Goal: Task Accomplishment & Management: Use online tool/utility

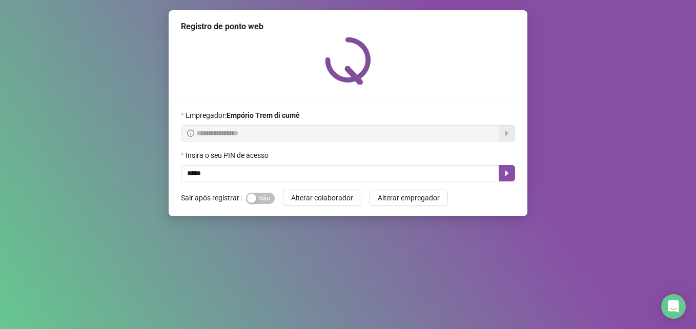
type input "*****"
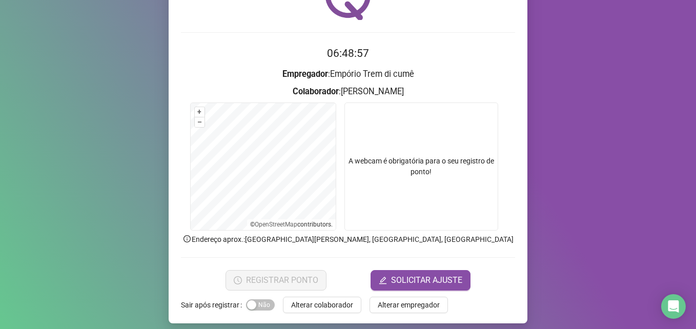
scroll to position [71, 0]
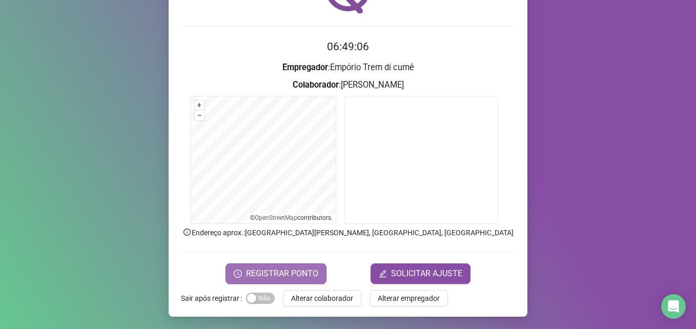
click at [268, 273] on span "REGISTRAR PONTO" at bounding box center [282, 273] width 72 height 12
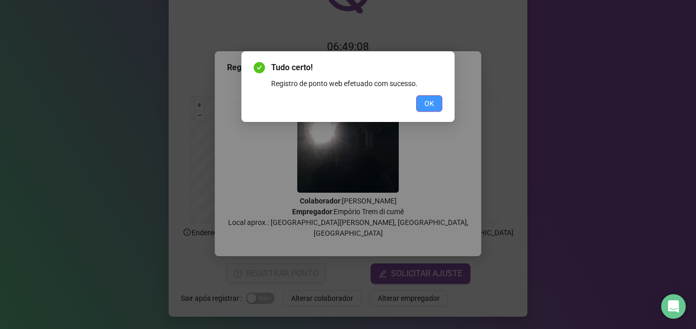
click at [436, 110] on button "OK" at bounding box center [429, 103] width 26 height 16
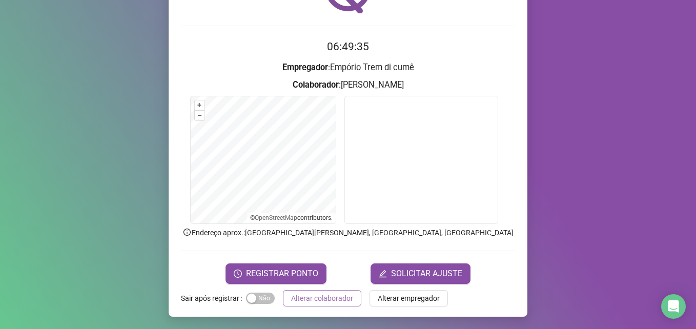
click at [334, 304] on button "Alterar colaborador" at bounding box center [322, 298] width 78 height 16
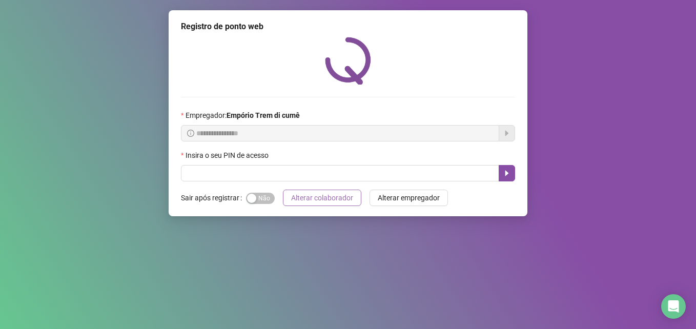
scroll to position [0, 0]
click at [347, 164] on div "Insira o seu PIN de acesso" at bounding box center [348, 157] width 334 height 15
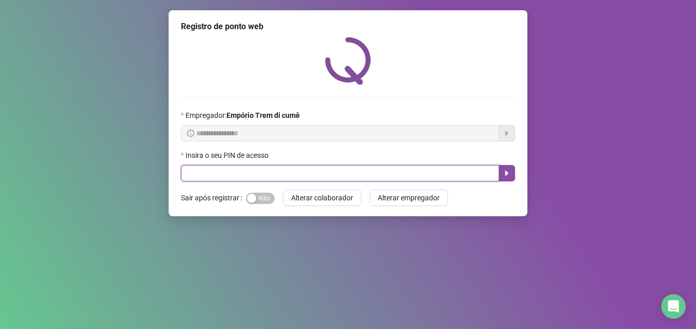
click at [347, 176] on input "text" at bounding box center [340, 173] width 318 height 16
type input "*****"
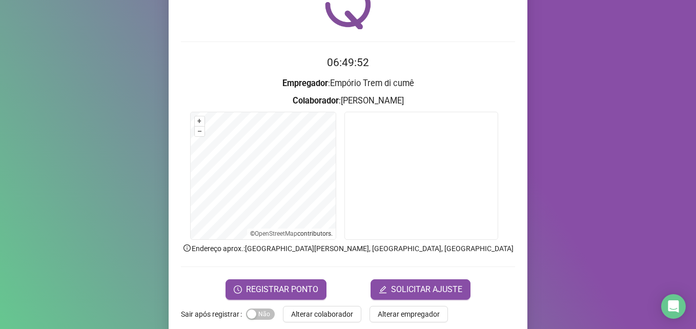
scroll to position [71, 0]
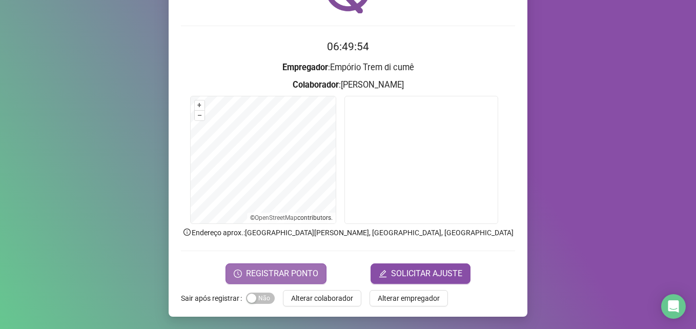
click at [309, 271] on span "REGISTRAR PONTO" at bounding box center [282, 273] width 72 height 12
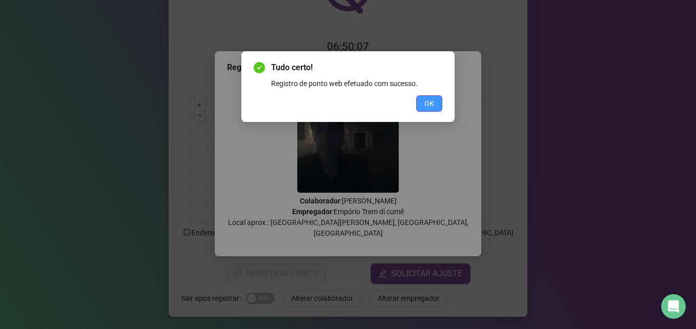
click at [422, 96] on button "OK" at bounding box center [429, 103] width 26 height 16
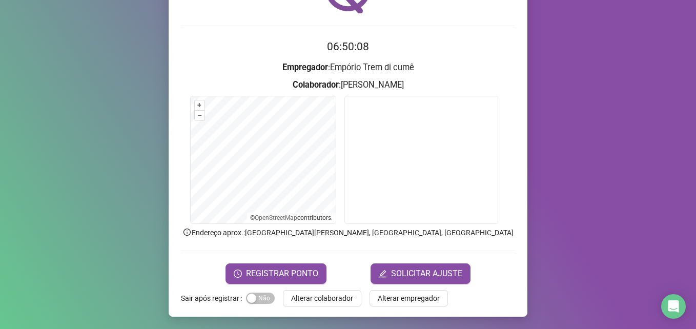
click at [339, 295] on span "Alterar colaborador" at bounding box center [322, 298] width 62 height 11
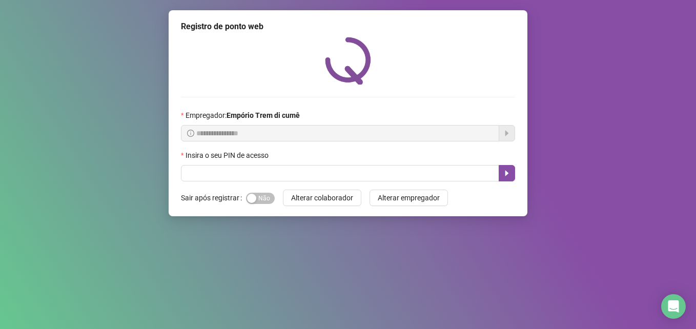
scroll to position [0, 0]
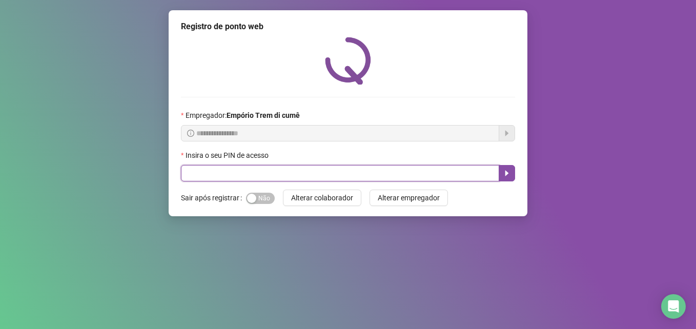
click at [253, 170] on input "text" at bounding box center [340, 173] width 318 height 16
type input "*****"
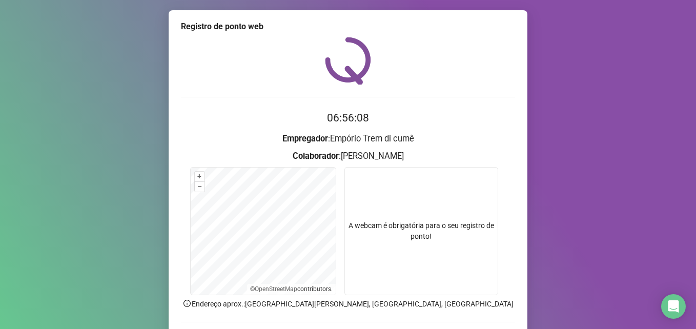
scroll to position [71, 0]
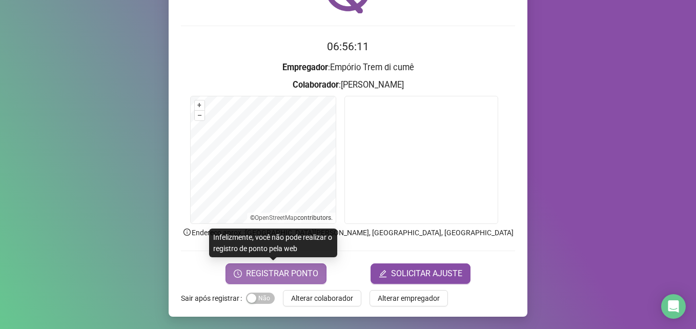
click at [272, 275] on span "REGISTRAR PONTO" at bounding box center [282, 273] width 72 height 12
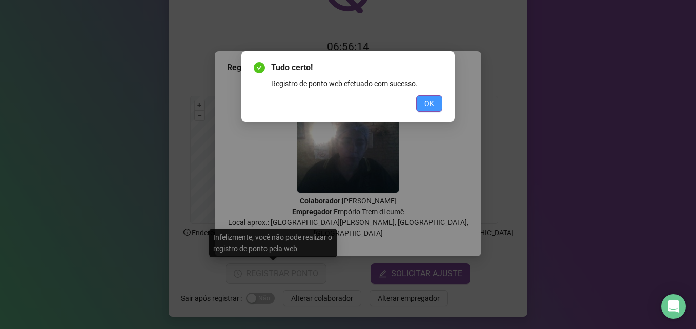
click at [430, 103] on span "OK" at bounding box center [429, 103] width 10 height 11
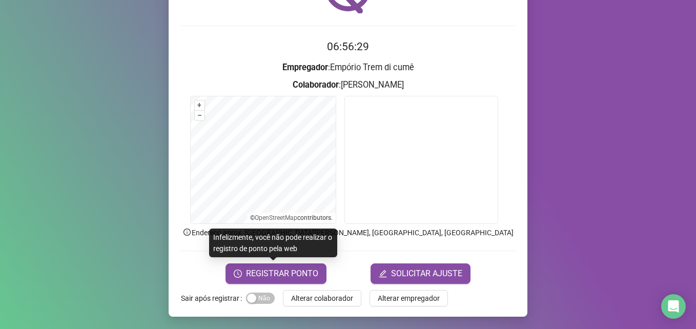
click at [336, 301] on span "Alterar colaborador" at bounding box center [322, 298] width 62 height 11
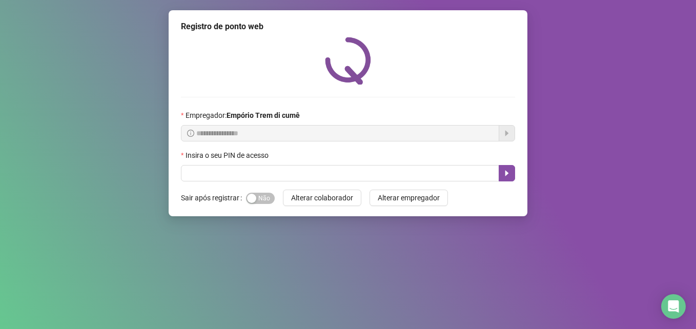
scroll to position [0, 0]
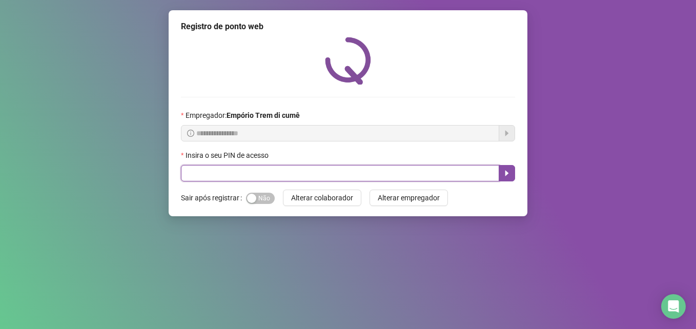
click at [244, 170] on input "text" at bounding box center [340, 173] width 318 height 16
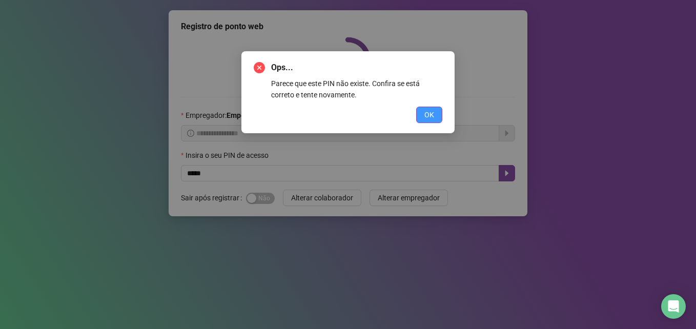
click at [428, 116] on span "OK" at bounding box center [429, 114] width 10 height 11
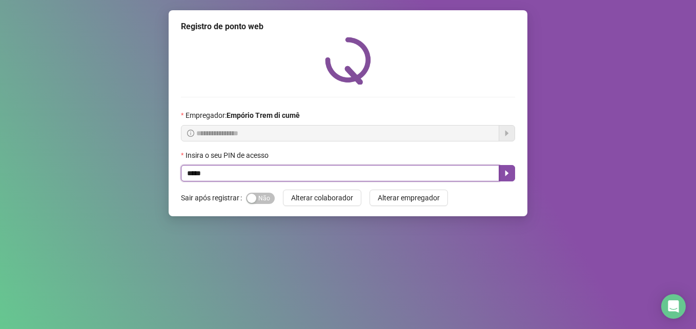
type input "*****"
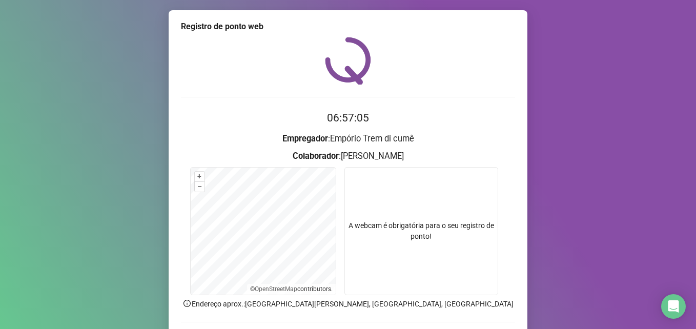
scroll to position [71, 0]
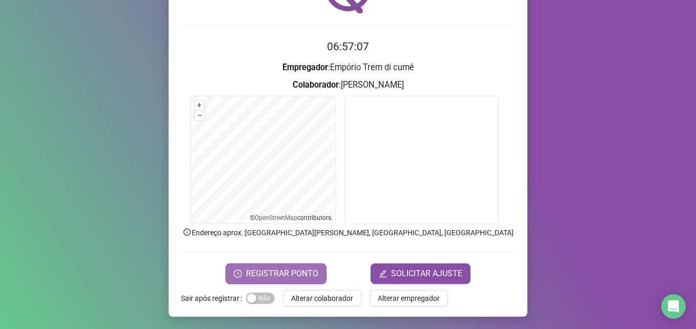
click at [287, 269] on span "REGISTRAR PONTO" at bounding box center [282, 273] width 72 height 12
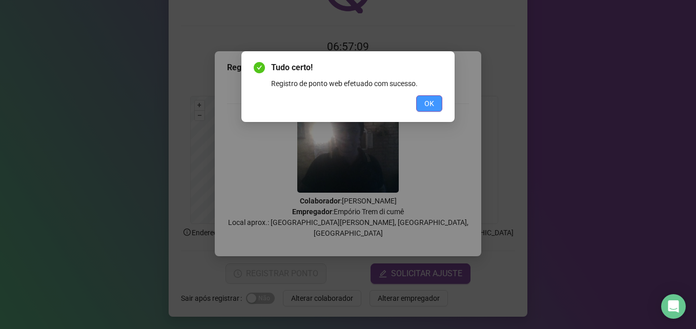
click at [427, 101] on span "OK" at bounding box center [429, 103] width 10 height 11
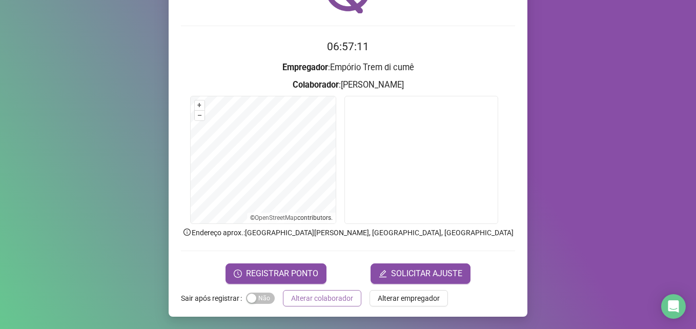
click at [301, 299] on span "Alterar colaborador" at bounding box center [322, 298] width 62 height 11
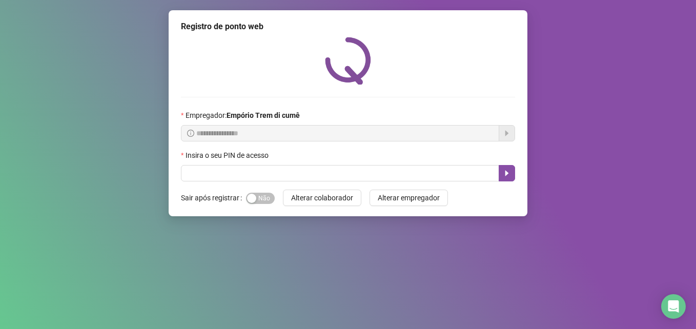
scroll to position [0, 0]
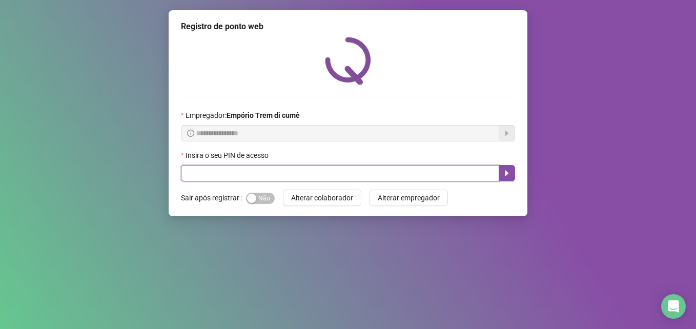
click at [487, 174] on input "text" at bounding box center [340, 173] width 318 height 16
type input "*****"
click at [508, 174] on icon "caret-right" at bounding box center [507, 174] width 4 height 6
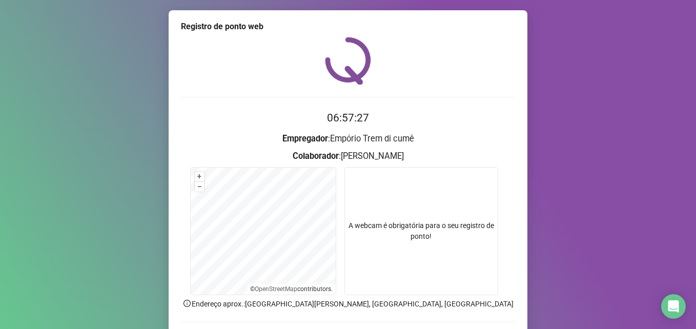
scroll to position [71, 0]
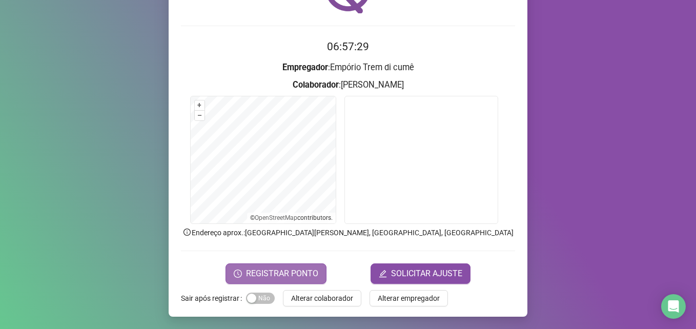
click at [303, 272] on span "REGISTRAR PONTO" at bounding box center [282, 273] width 72 height 12
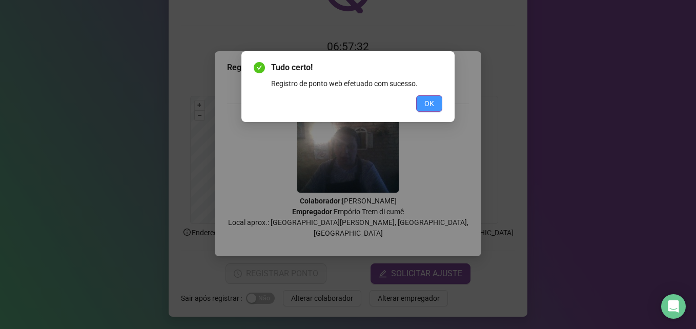
click at [429, 103] on span "OK" at bounding box center [429, 103] width 10 height 11
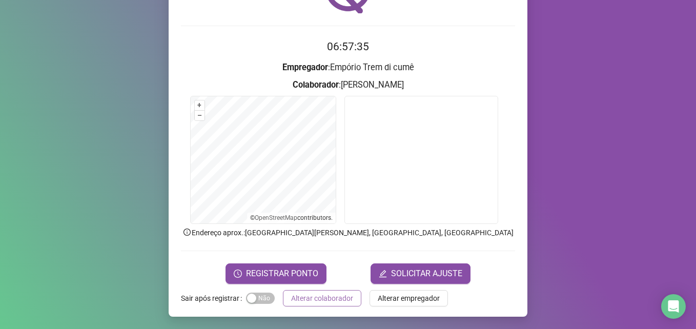
click at [314, 298] on span "Alterar colaborador" at bounding box center [322, 298] width 62 height 11
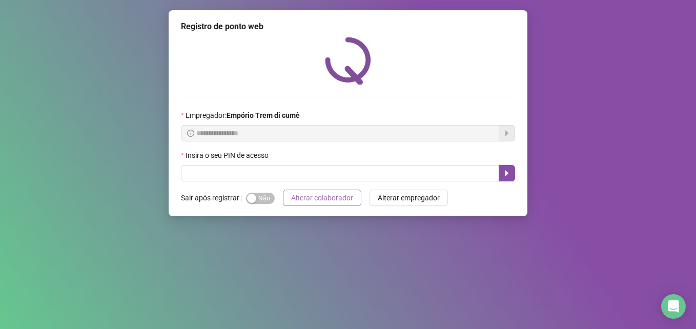
scroll to position [0, 0]
